Goal: Task Accomplishment & Management: Use online tool/utility

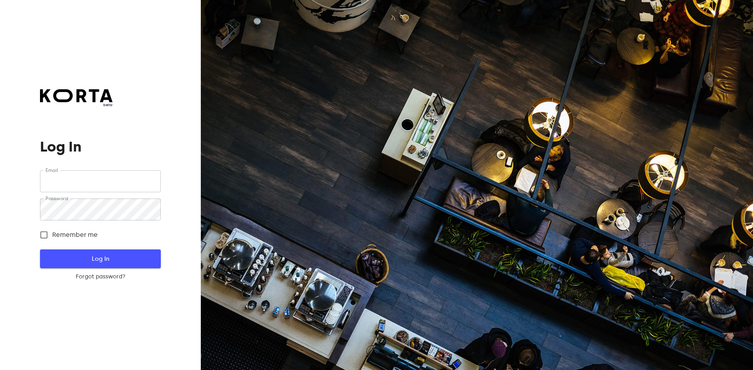
type input "[EMAIL_ADDRESS][DOMAIN_NAME]"
click at [109, 260] on span "Log In" at bounding box center [100, 259] width 95 height 10
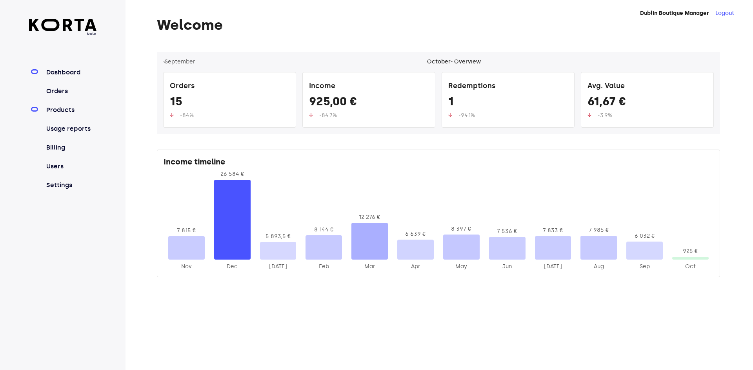
click at [73, 108] on link "Products" at bounding box center [71, 109] width 52 height 9
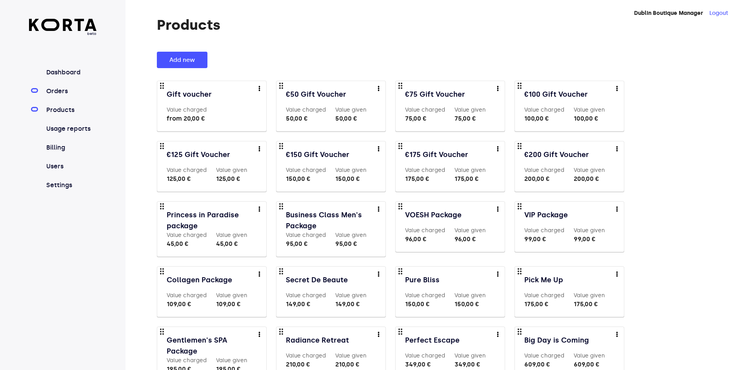
click at [56, 92] on link "Orders" at bounding box center [71, 91] width 52 height 9
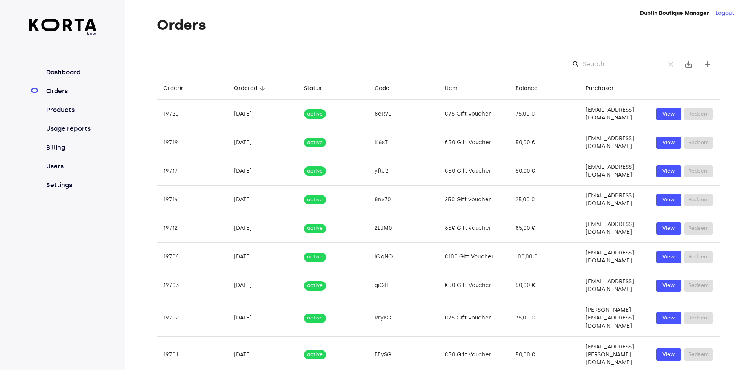
click at [623, 67] on input "Search" at bounding box center [620, 64] width 76 height 13
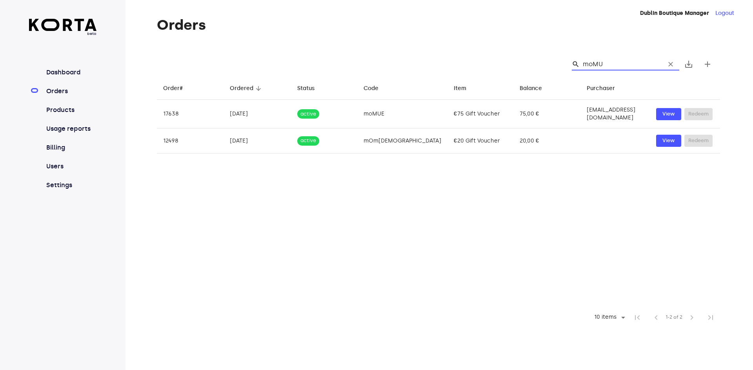
type input "moMUE"
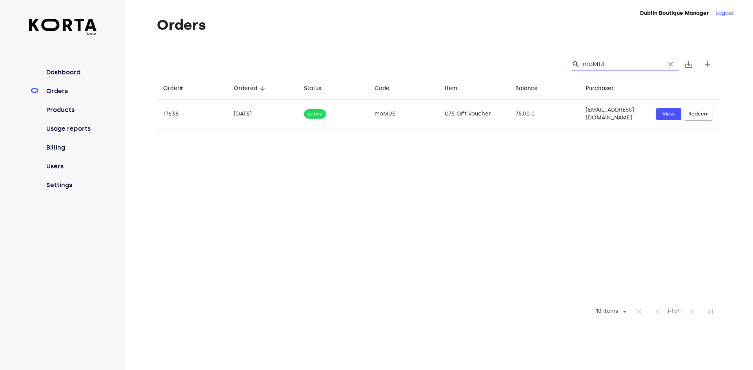
drag, startPoint x: 614, startPoint y: 64, endPoint x: 584, endPoint y: 66, distance: 29.5
click at [584, 63] on input "moMUE" at bounding box center [620, 64] width 76 height 13
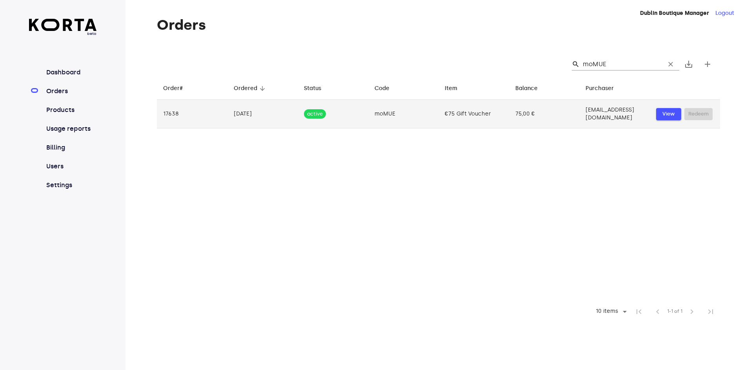
click at [668, 114] on span "View" at bounding box center [668, 114] width 17 height 9
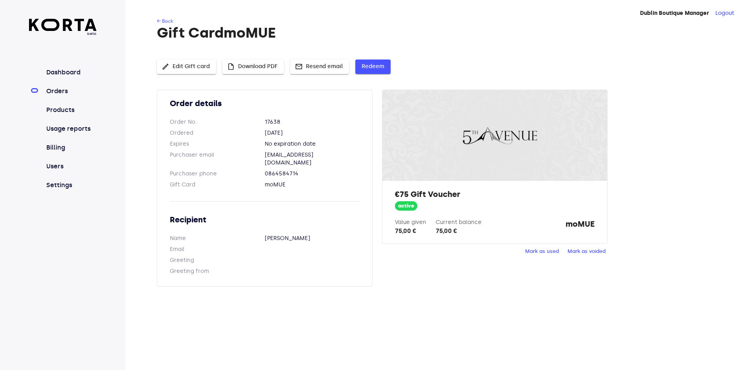
click at [366, 71] on span "Redeem" at bounding box center [372, 67] width 23 height 10
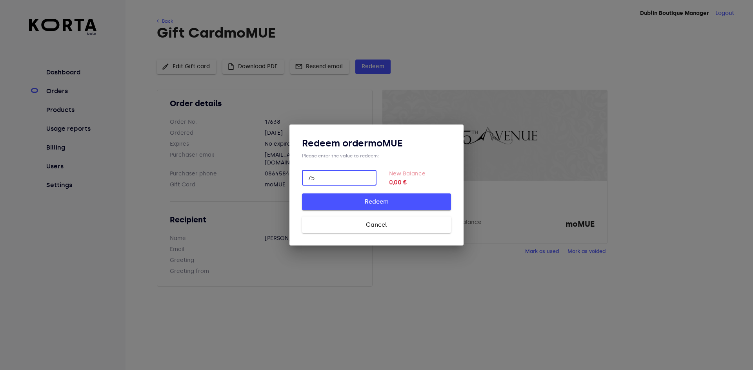
type input "75"
click at [382, 201] on span "Redeem" at bounding box center [376, 202] width 124 height 10
